Goal: Find specific page/section

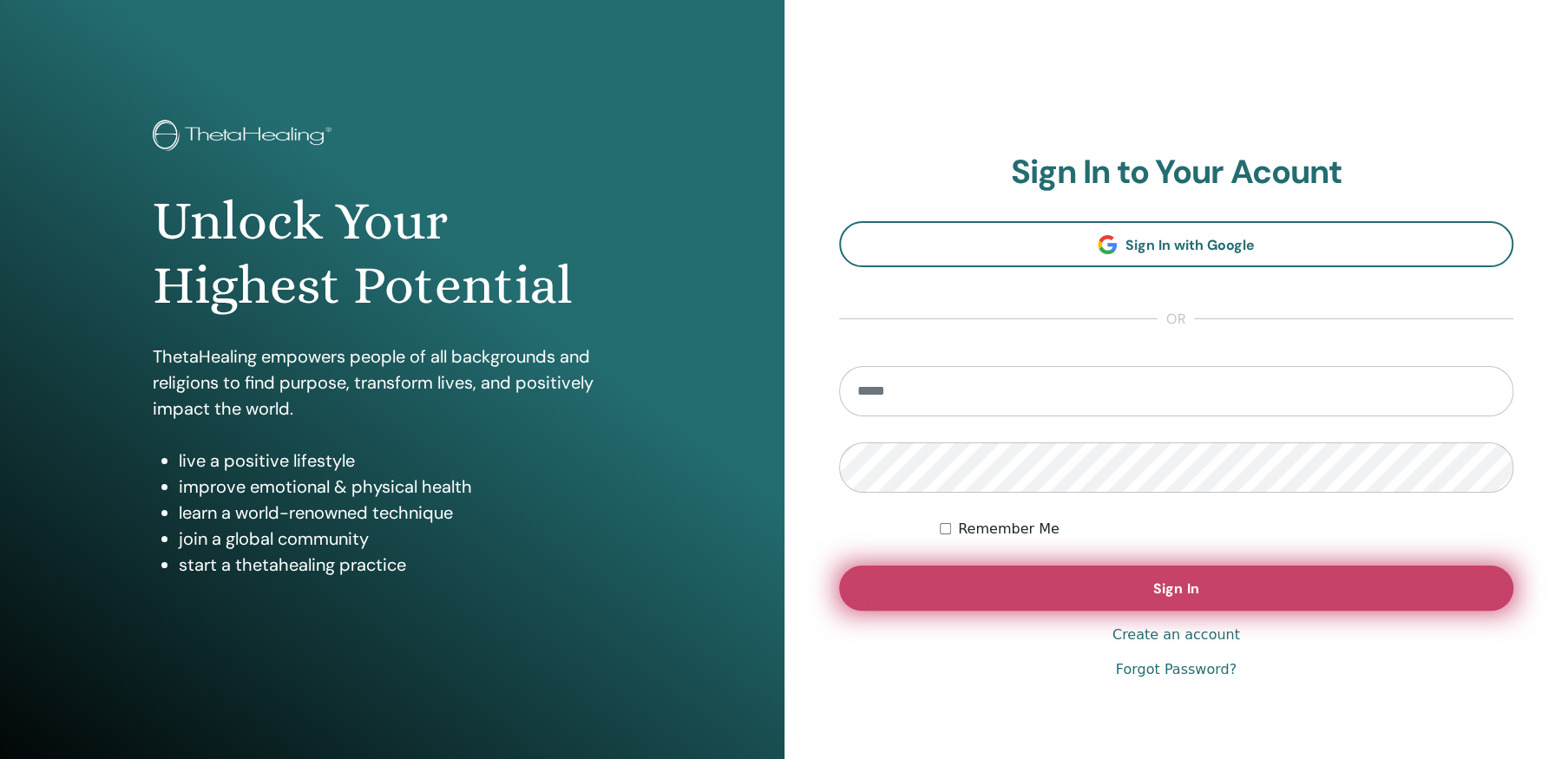
type input "**********"
click at [1190, 587] on span "Sign In" at bounding box center [1175, 589] width 45 height 18
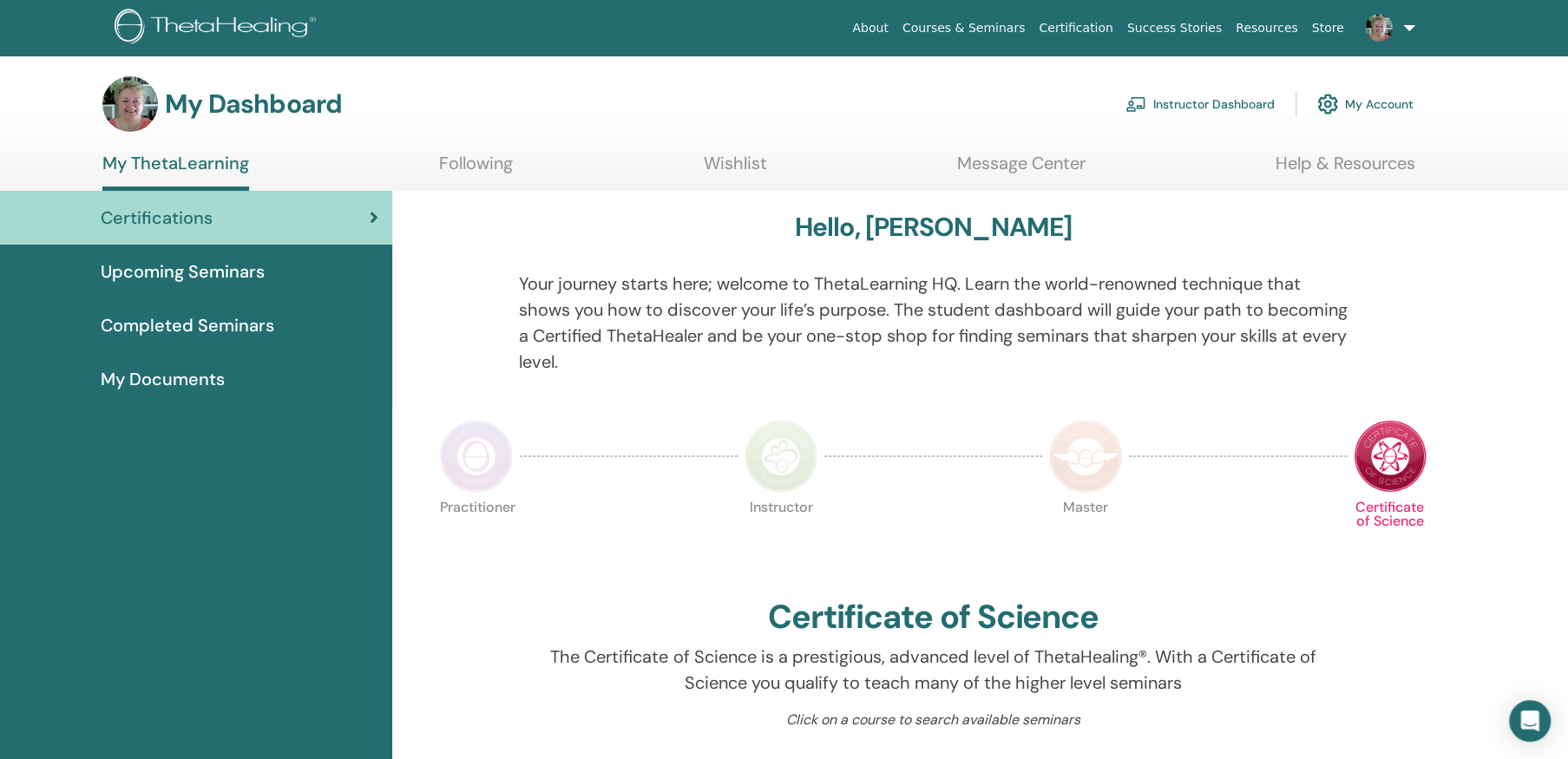
click at [1188, 103] on link "Instructor Dashboard" at bounding box center [1200, 104] width 149 height 39
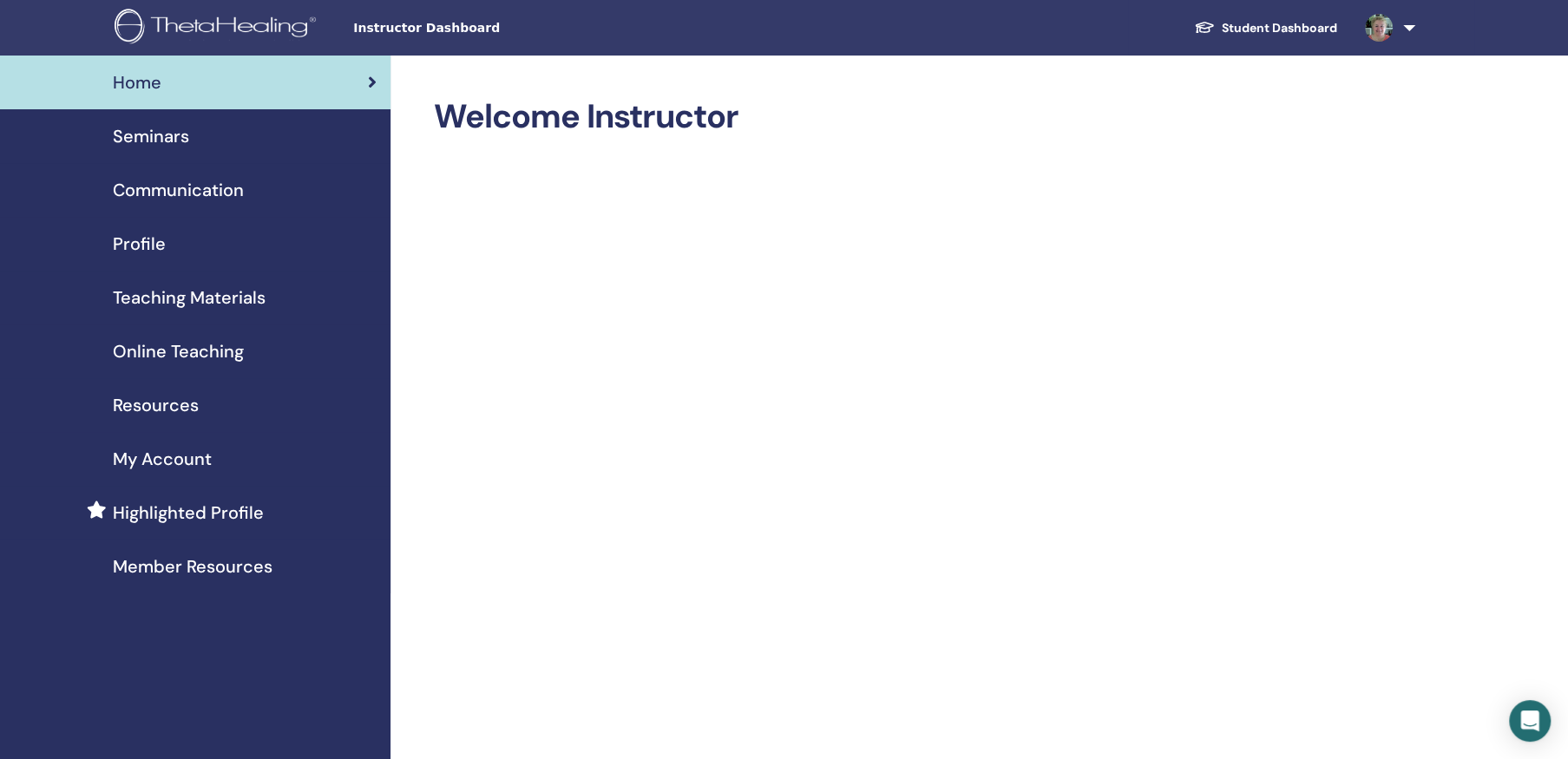
click at [233, 291] on span "Teaching Materials" at bounding box center [190, 297] width 153 height 26
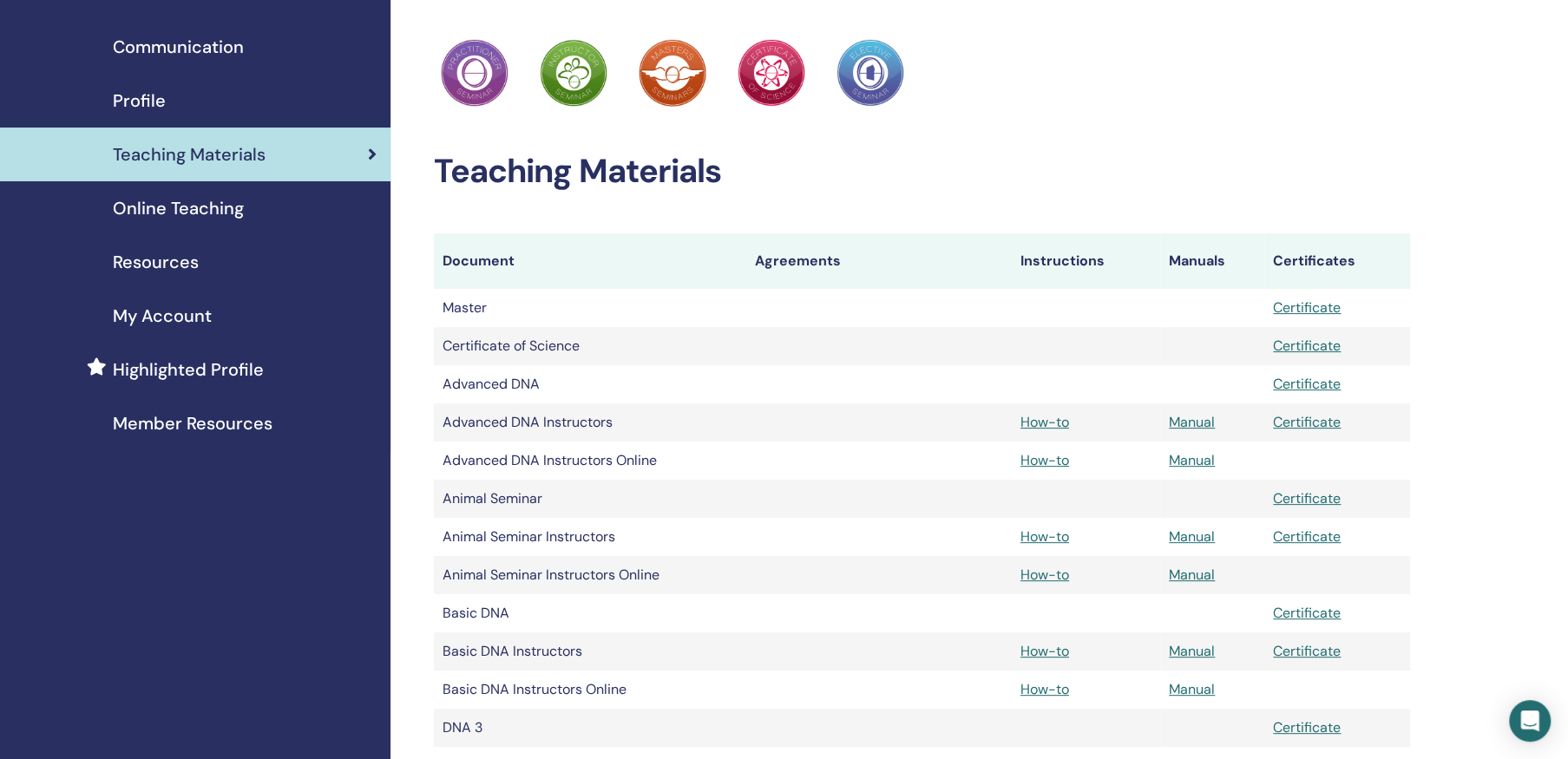
scroll to position [434, 0]
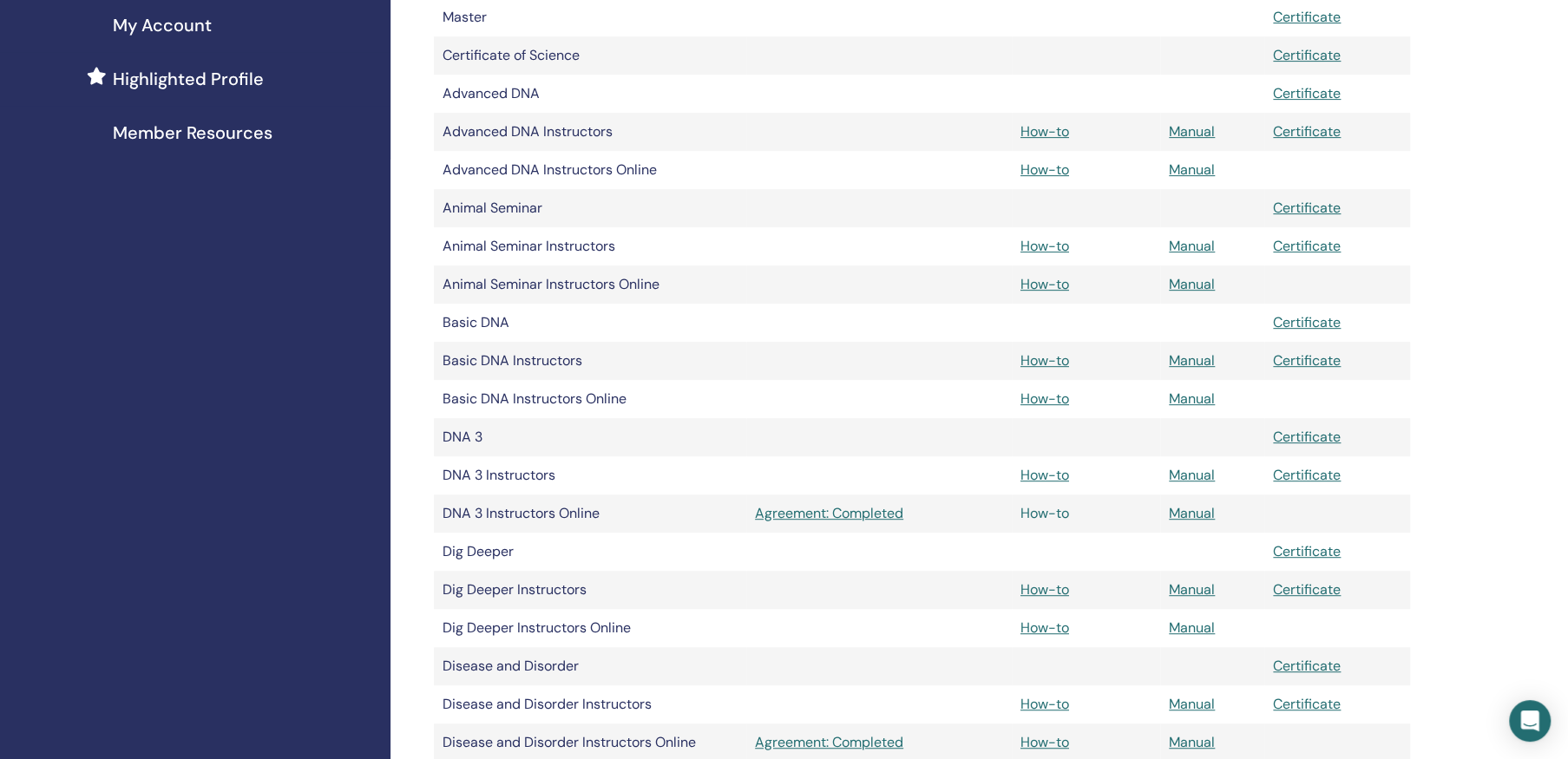
click at [1038, 514] on link "How-to" at bounding box center [1044, 513] width 48 height 18
